Goal: Information Seeking & Learning: Learn about a topic

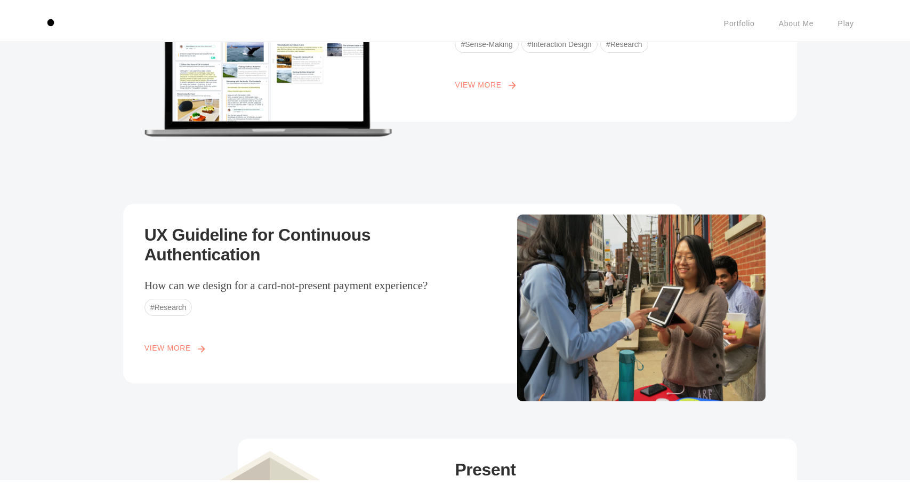
scroll to position [169, 0]
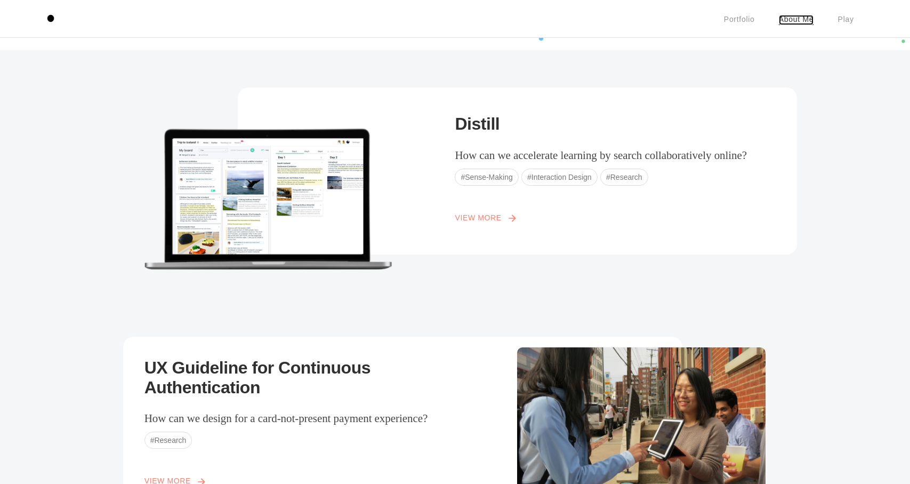
click at [799, 15] on link "About Me" at bounding box center [796, 20] width 35 height 10
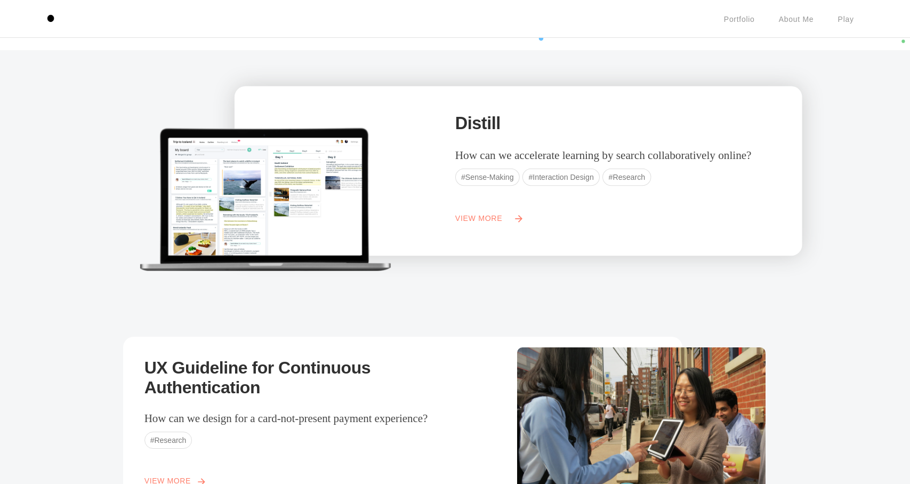
click at [455, 185] on div "Distill How can we accelerate learning by search collaboratively online? #Sense…" at bounding box center [613, 180] width 316 height 242
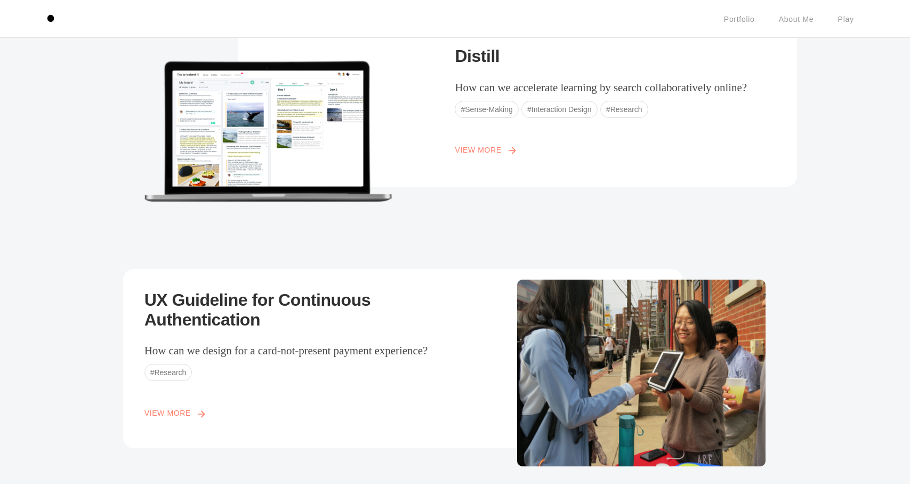
scroll to position [236, 0]
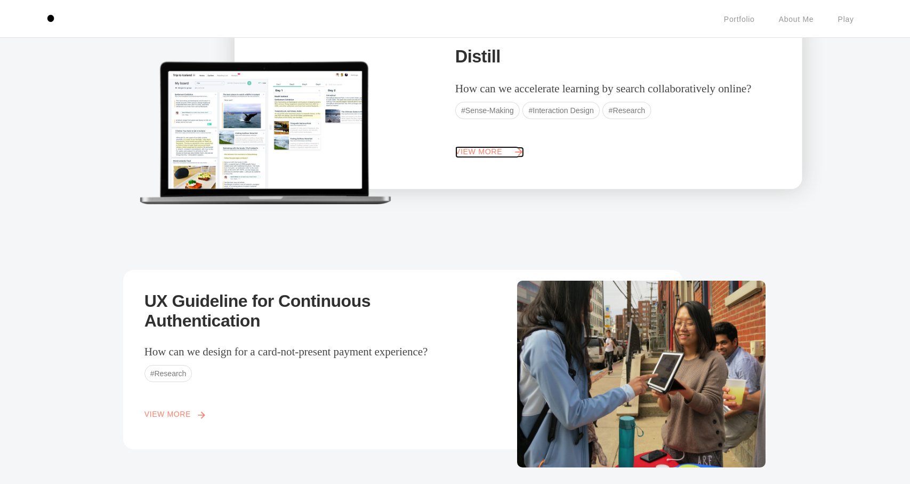
click at [478, 156] on link "View More arrow_forward" at bounding box center [486, 152] width 63 height 12
